Goal: Check status: Check status

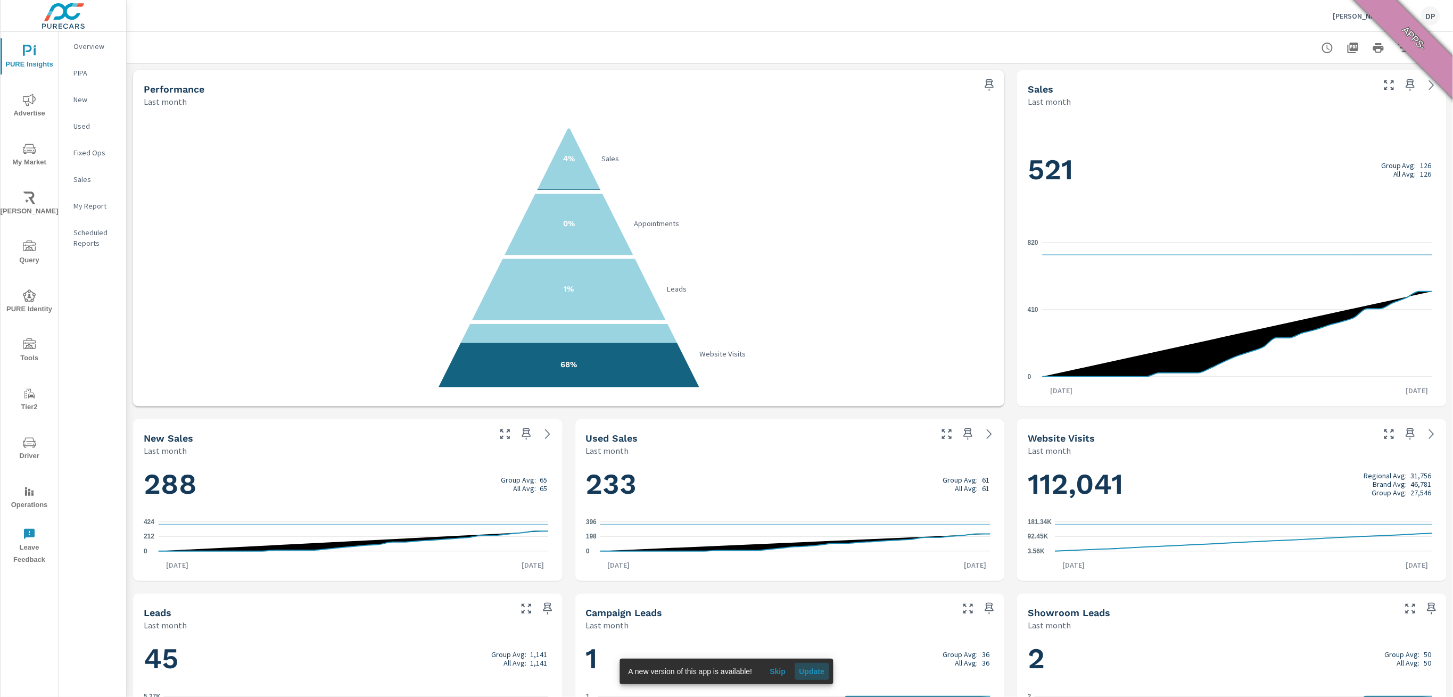
click at [816, 664] on button "Update" at bounding box center [811, 671] width 34 height 17
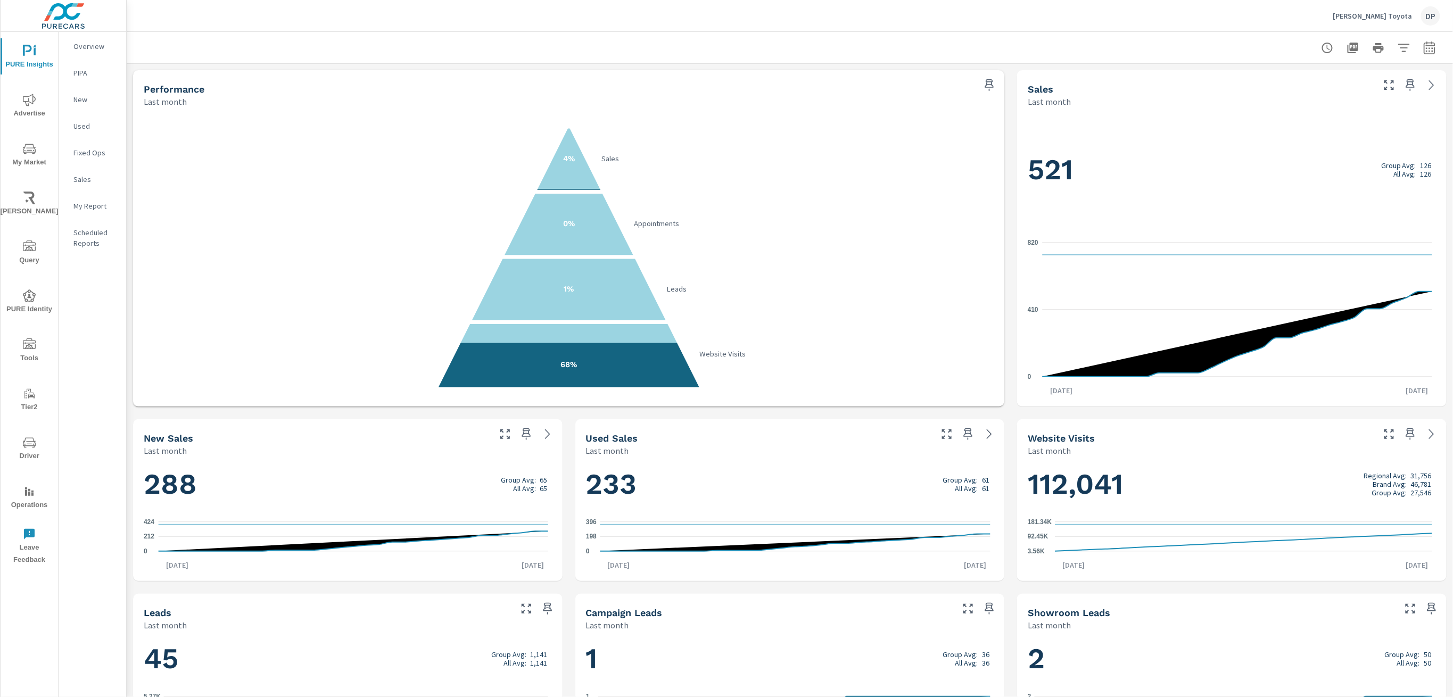
click at [1425, 48] on icon "button" at bounding box center [1428, 49] width 7 height 4
click at [1336, 92] on select "Custom Yesterday Last week Last 7 days Last 14 days Last 30 days Last 45 days L…" at bounding box center [1333, 91] width 106 height 21
click at [1280, 81] on select "Custom Yesterday Last week Last 7 days Last 14 days Last 30 days Last 45 days L…" at bounding box center [1333, 91] width 106 height 21
select select "Month to date"
click at [1309, 150] on span "Apply" at bounding box center [1310, 150] width 44 height 10
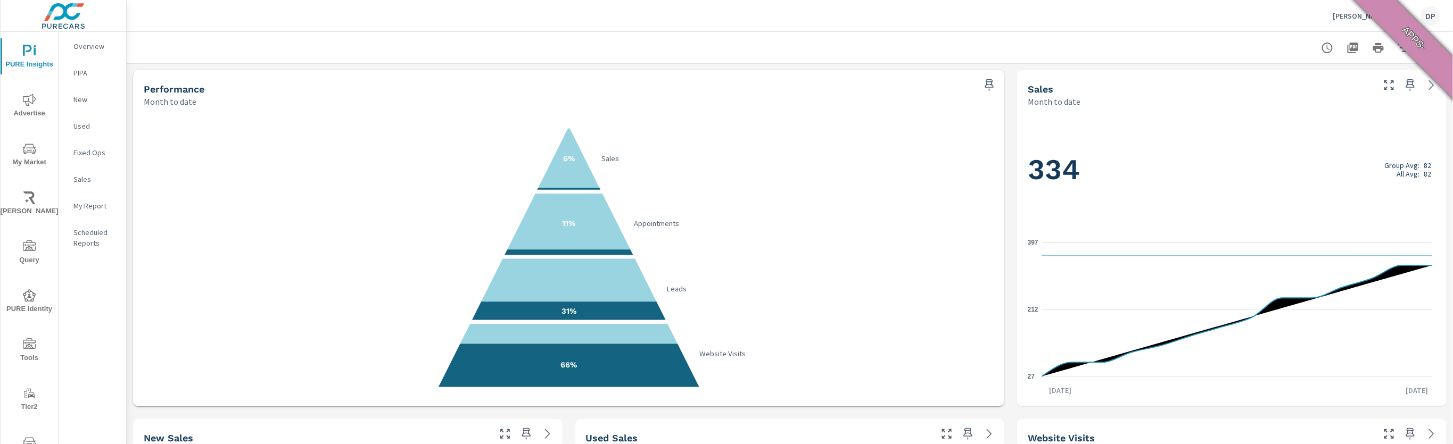
drag, startPoint x: 117, startPoint y: 5, endPoint x: 620, endPoint y: 255, distance: 562.5
click at [819, 285] on icon "6% Sales 11% Appointments 31% Leads 66% Website Visits" at bounding box center [568, 257] width 843 height 261
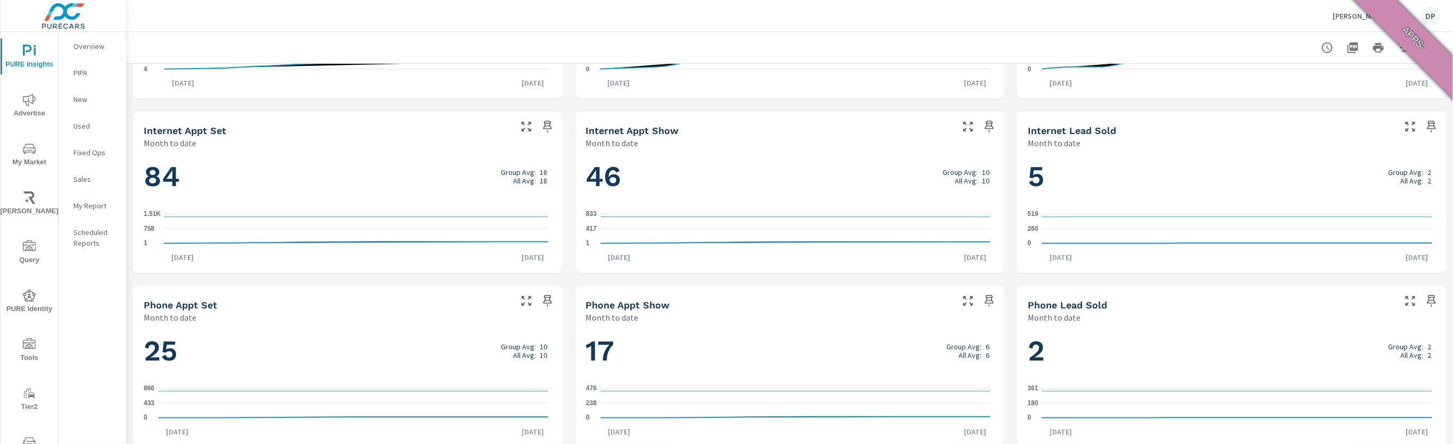
scroll to position [666, 0]
